Goal: Task Accomplishment & Management: Manage account settings

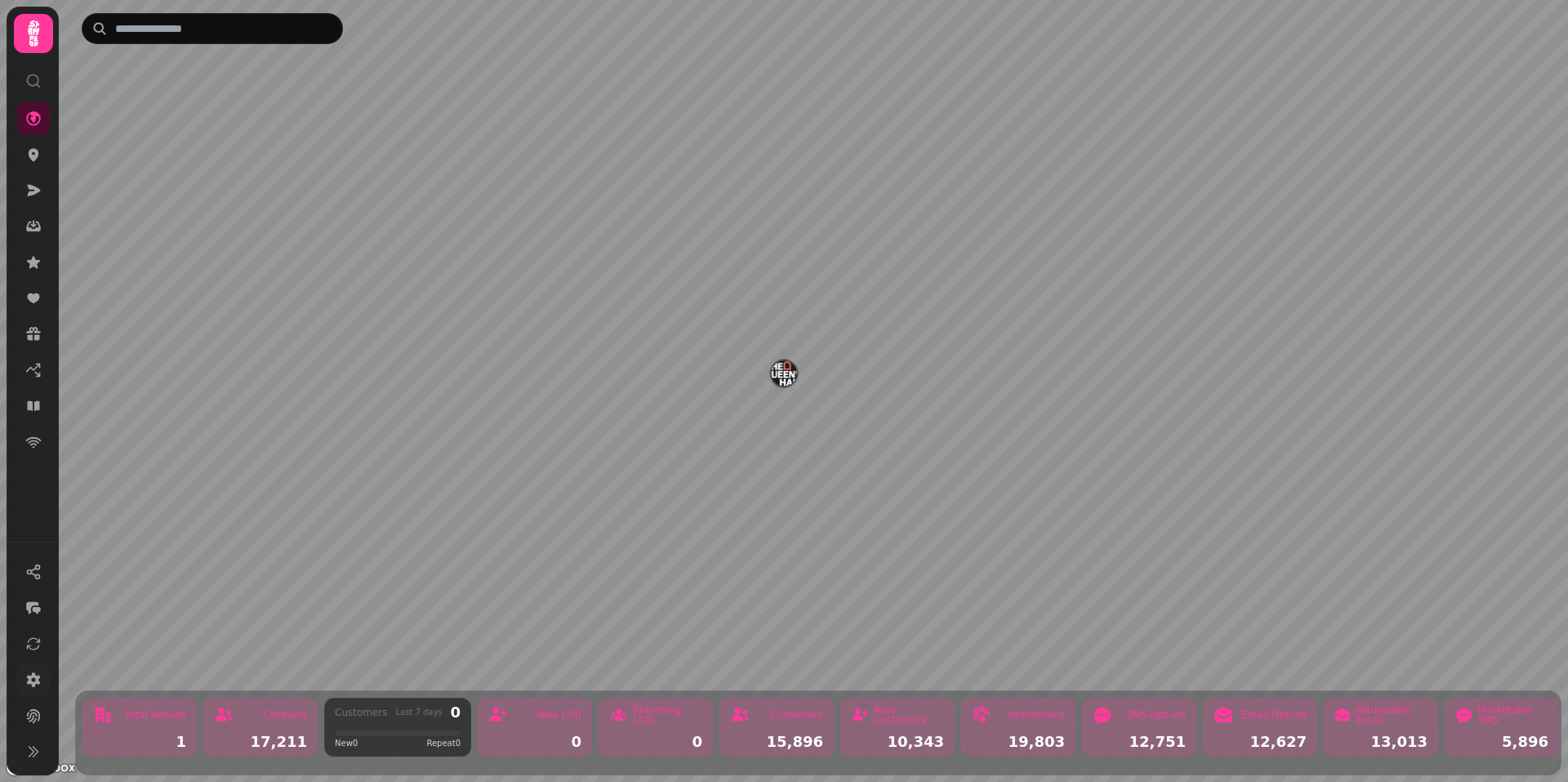
click at [31, 674] on icon at bounding box center [34, 679] width 16 height 16
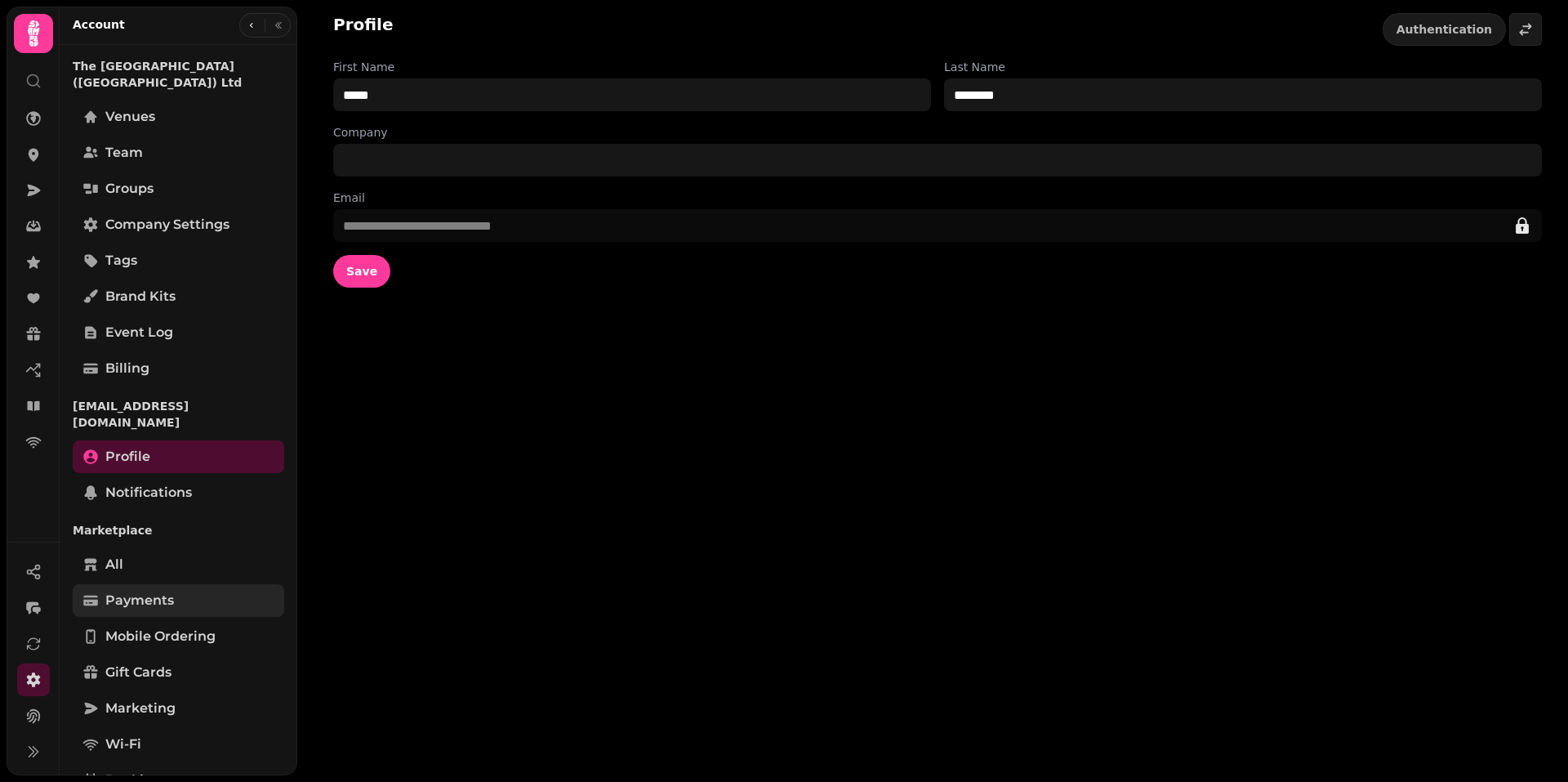
click at [147, 590] on span "Payments" at bounding box center [140, 600] width 69 height 20
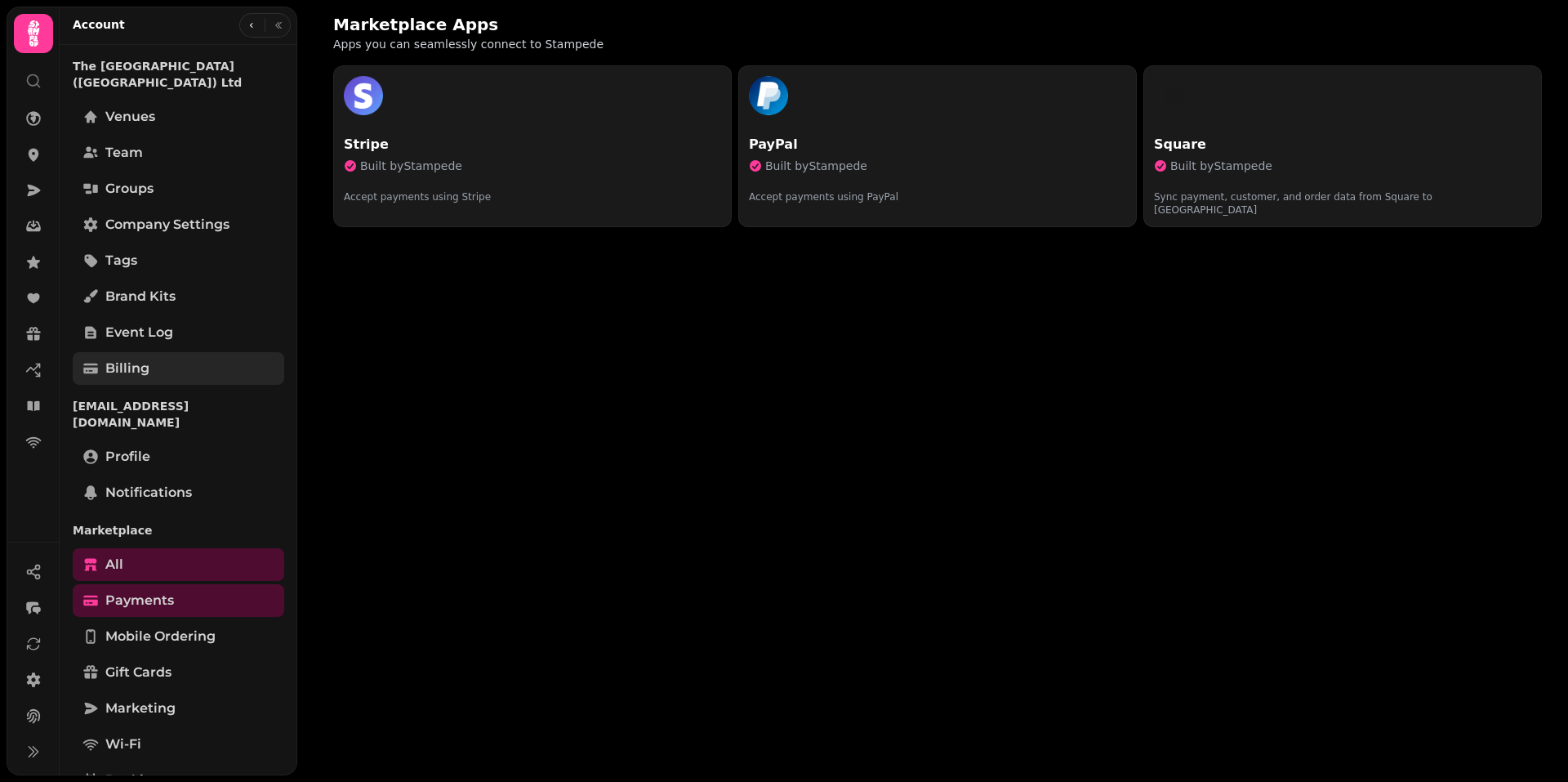
click at [143, 360] on span "Billing" at bounding box center [127, 369] width 44 height 20
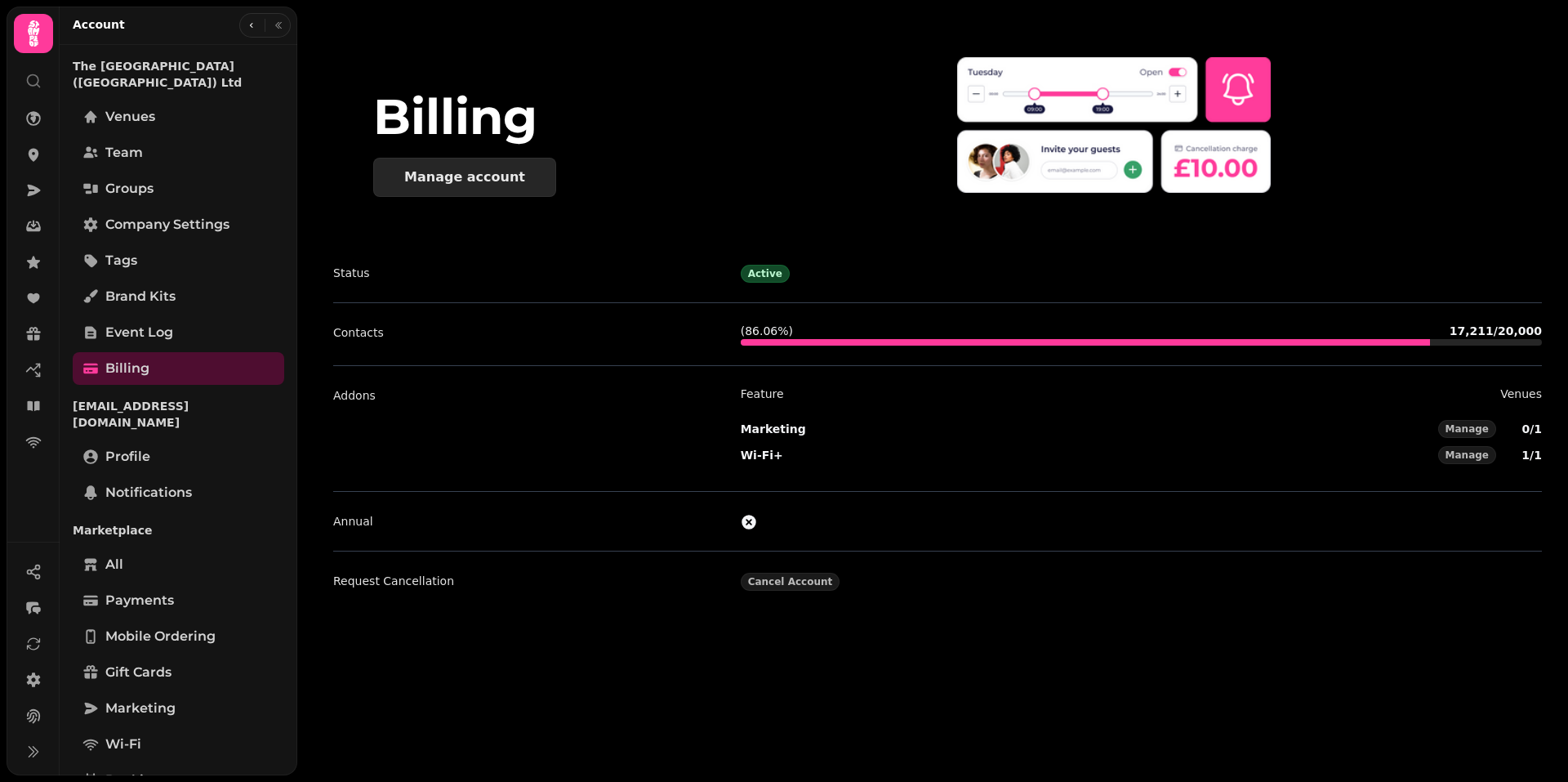
click at [471, 181] on div "Manage account" at bounding box center [464, 177] width 121 height 13
